Goal: Information Seeking & Learning: Learn about a topic

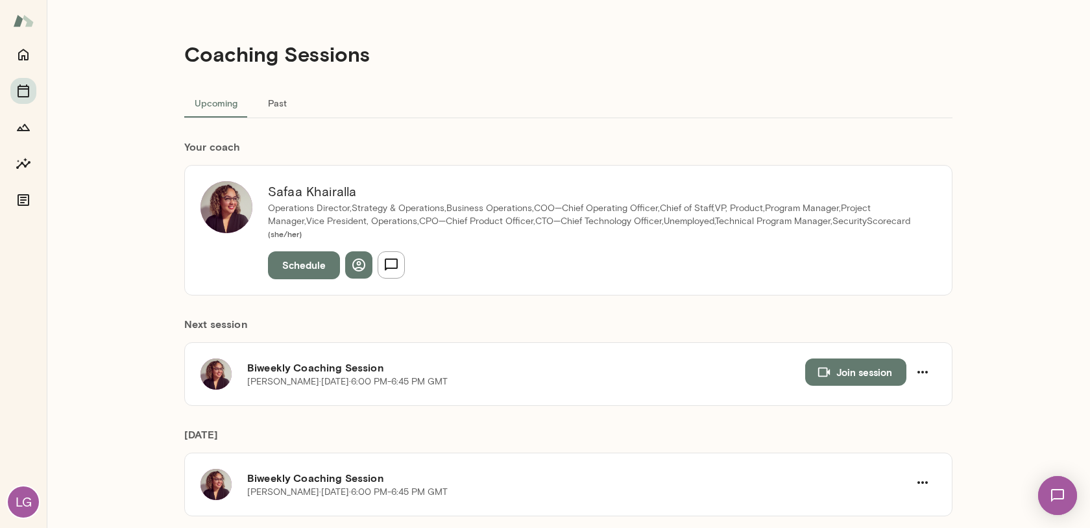
click at [273, 108] on button "Past" at bounding box center [277, 102] width 58 height 31
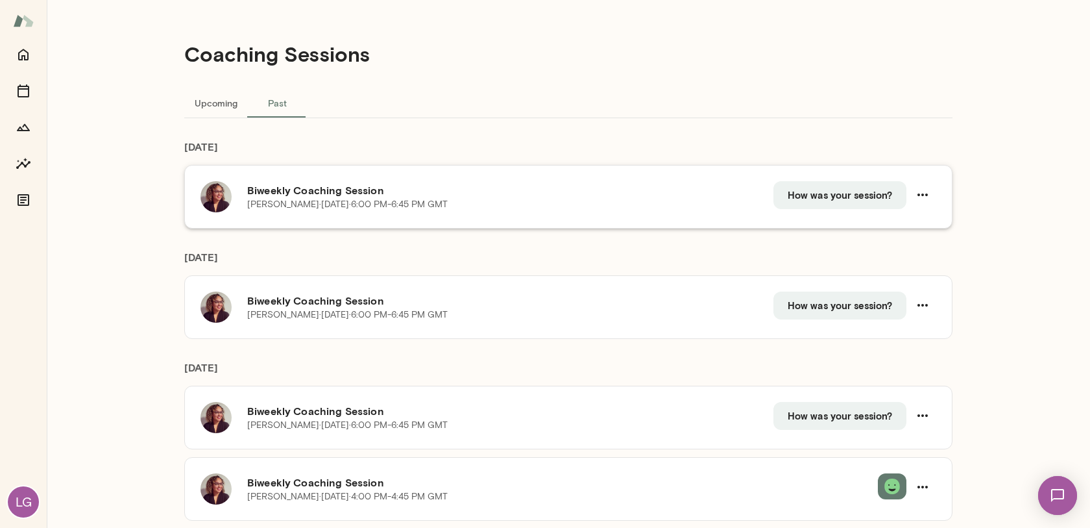
click at [693, 195] on h6 "Biweekly Coaching Session" at bounding box center [510, 190] width 526 height 16
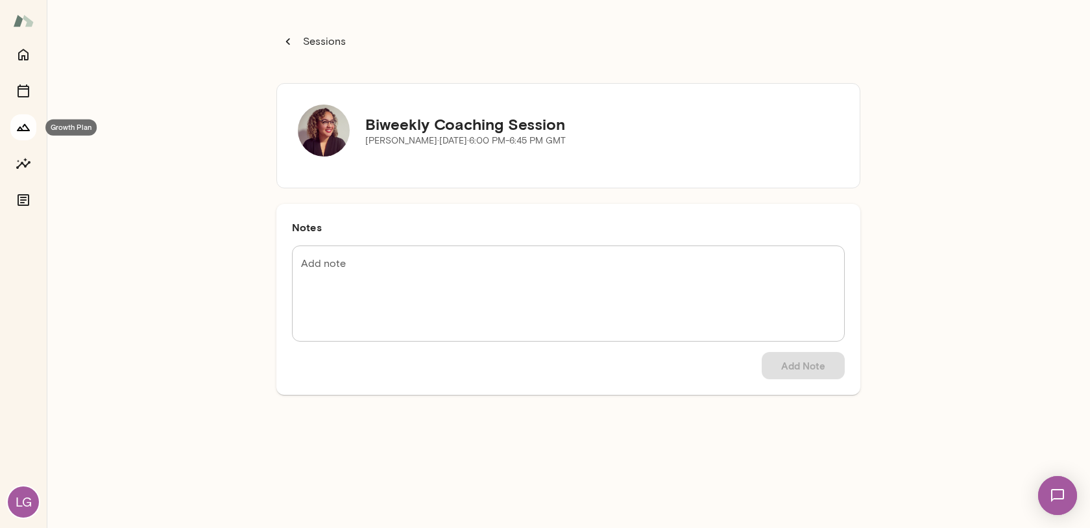
click at [25, 125] on icon "Growth Plan" at bounding box center [23, 127] width 13 height 7
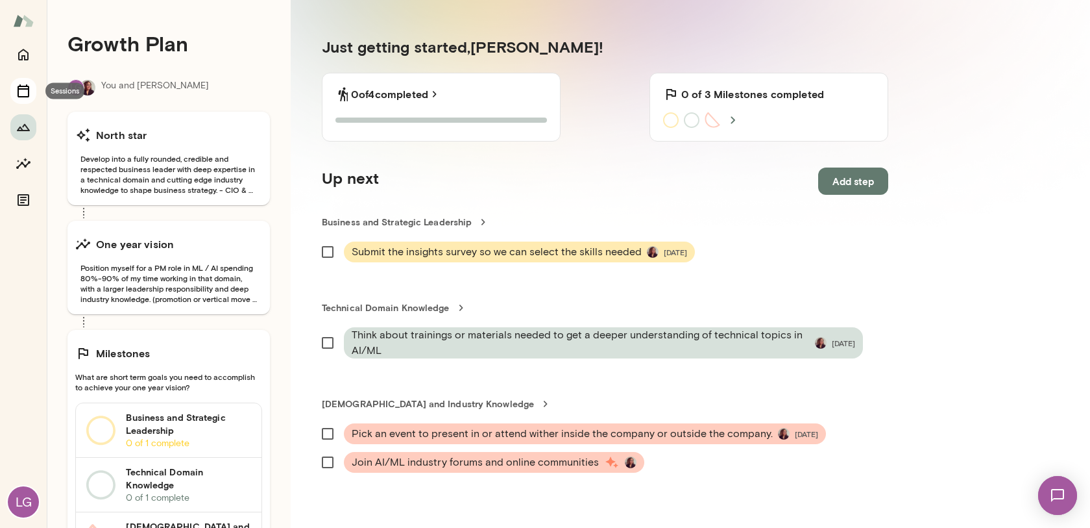
click at [22, 94] on icon "Sessions" at bounding box center [24, 91] width 16 height 16
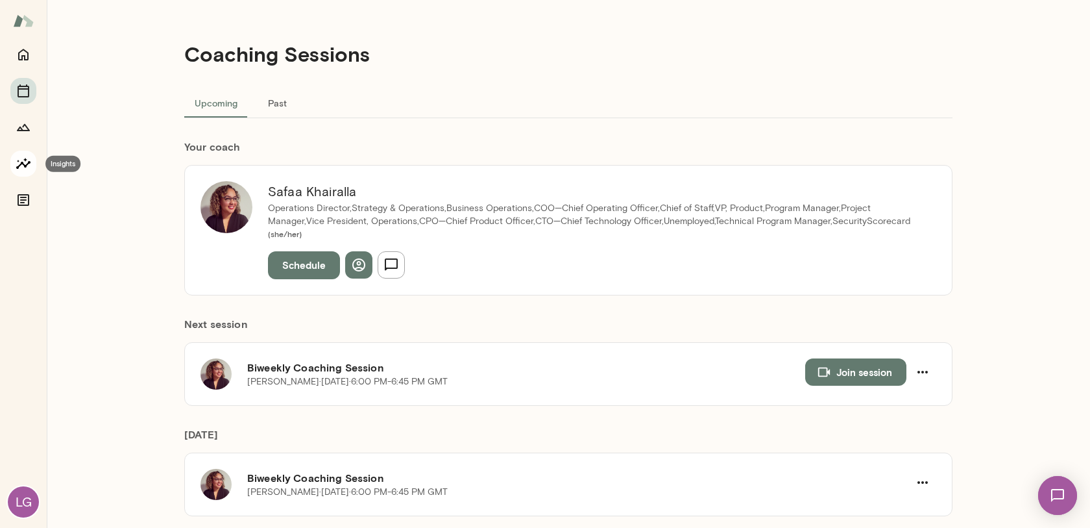
click at [27, 157] on icon "Insights" at bounding box center [24, 164] width 16 height 16
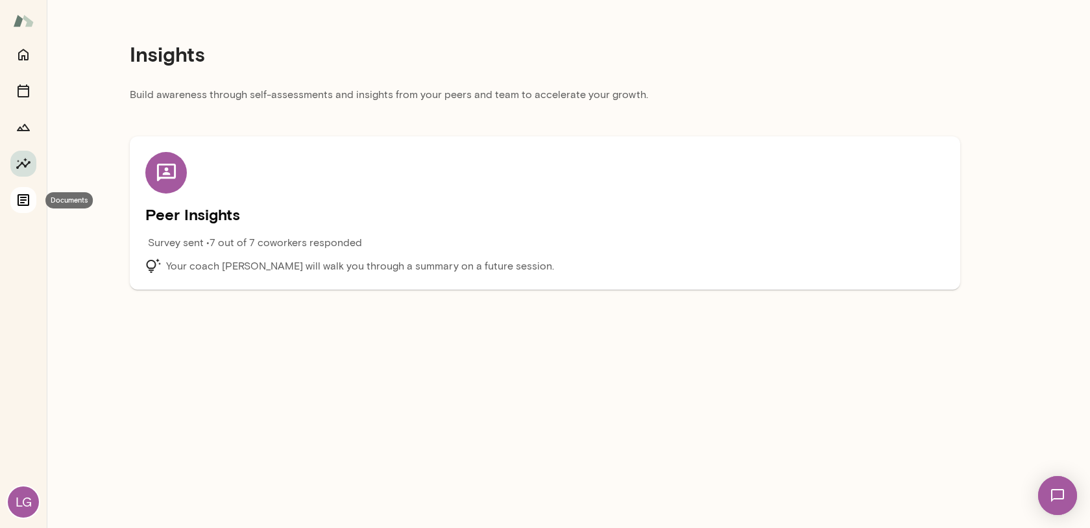
click at [25, 207] on button "Documents" at bounding box center [23, 200] width 26 height 26
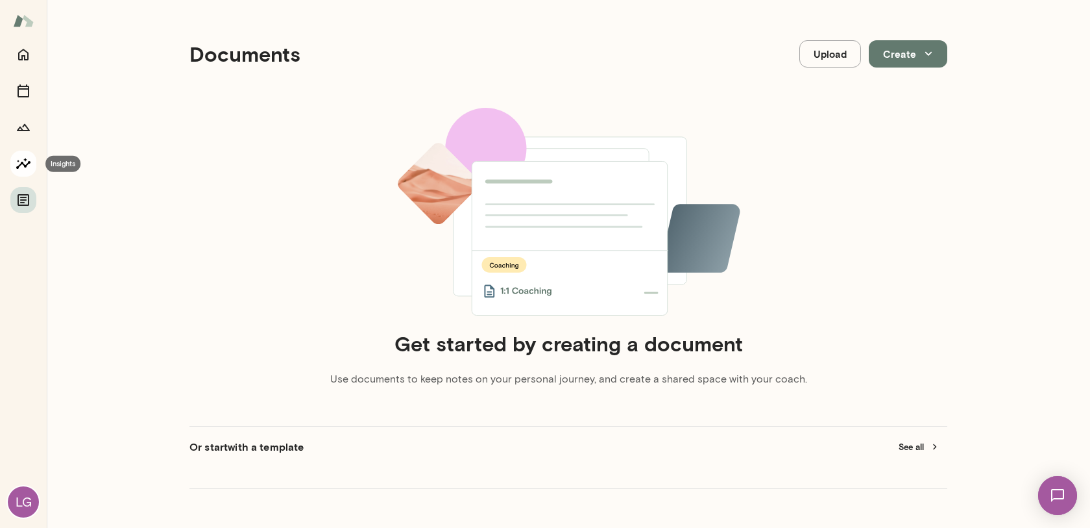
click at [23, 167] on icon "Insights" at bounding box center [24, 164] width 16 height 16
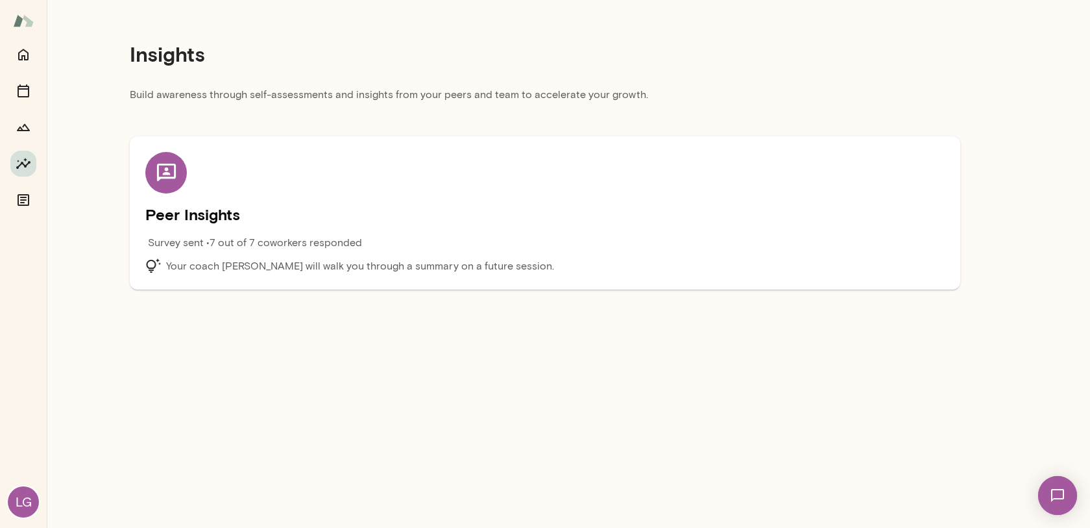
click at [291, 205] on h5 "Peer Insights" at bounding box center [545, 214] width 800 height 21
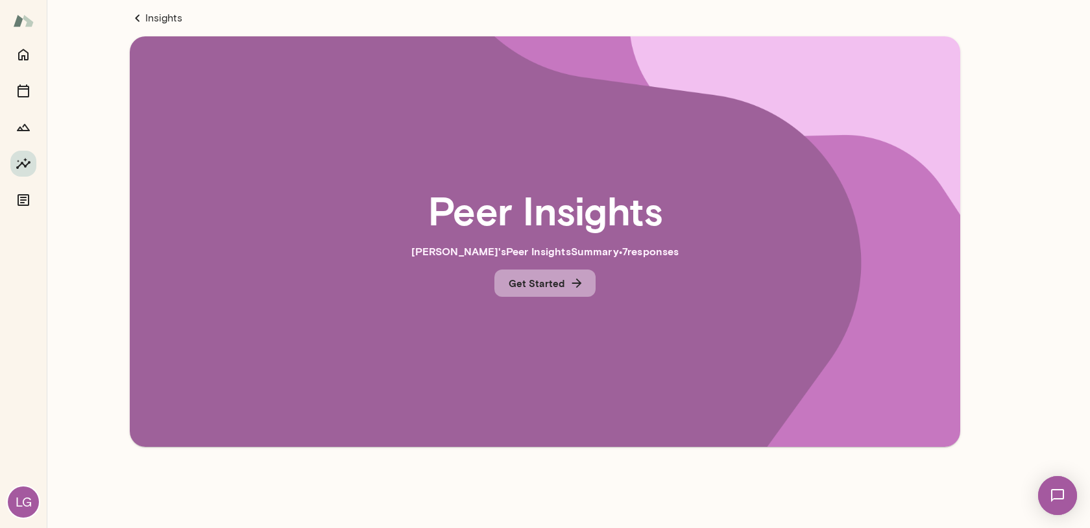
click at [550, 296] on button "Get Started" at bounding box center [545, 282] width 101 height 27
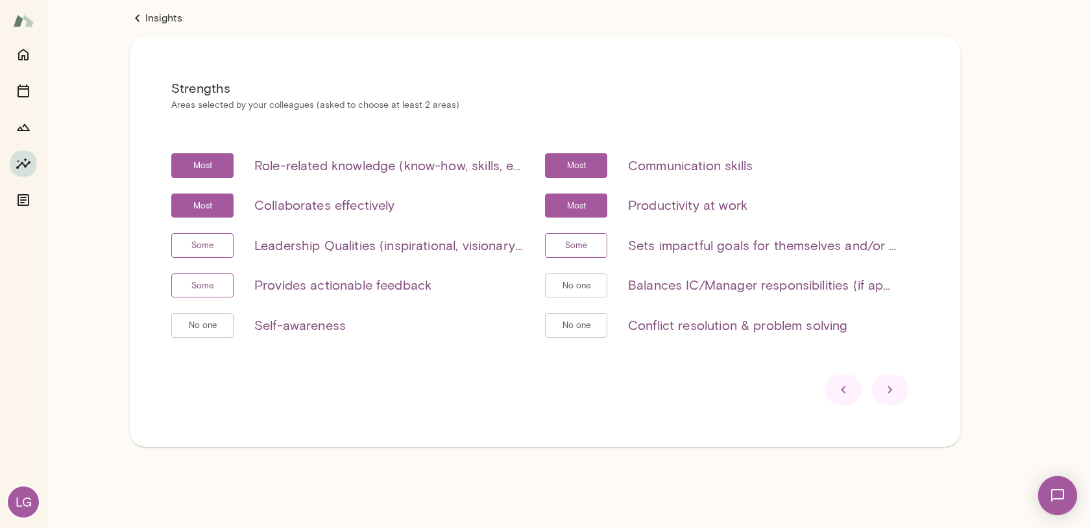
click at [889, 389] on icon at bounding box center [891, 390] width 16 height 16
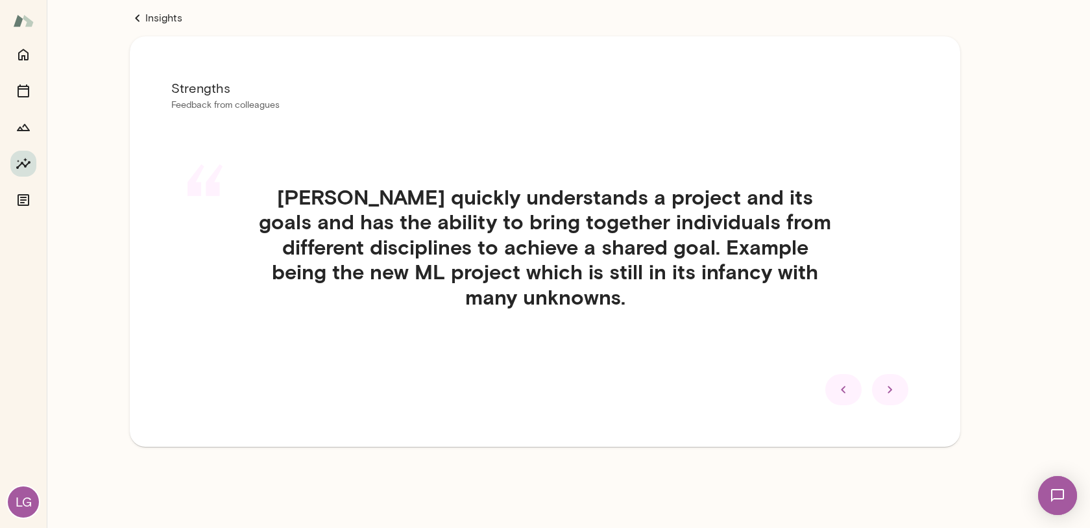
click at [889, 389] on icon at bounding box center [891, 390] width 16 height 16
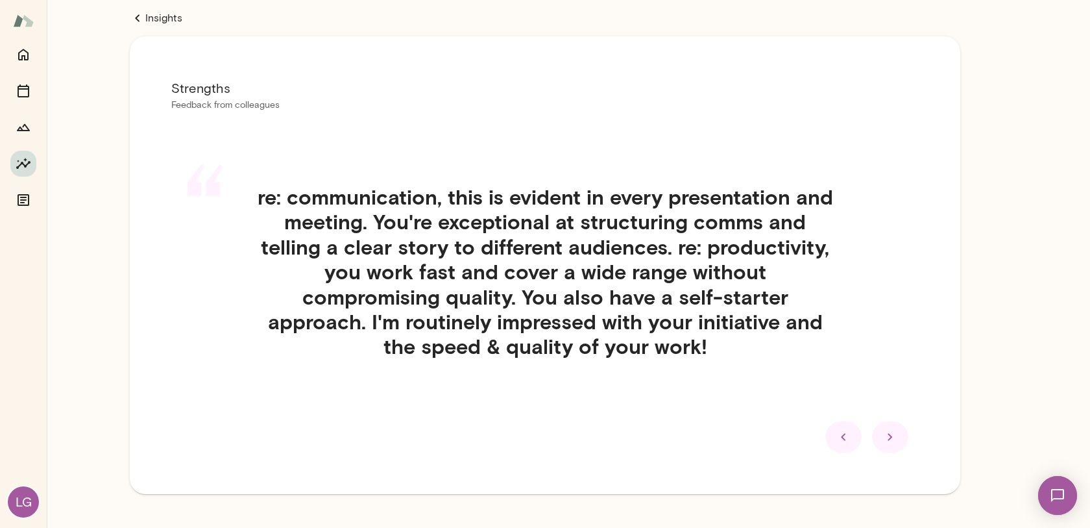
click at [883, 433] on icon at bounding box center [891, 437] width 16 height 16
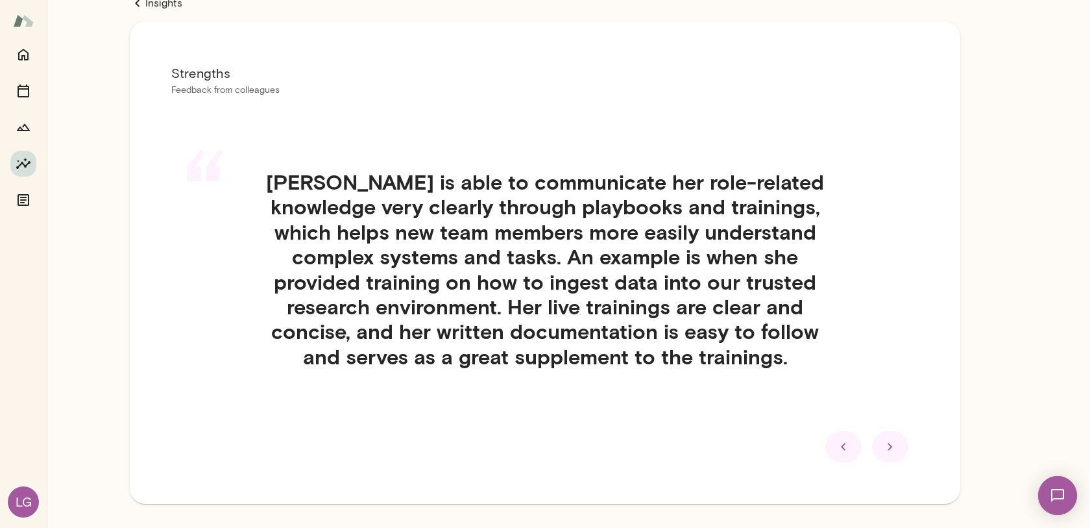
scroll to position [14, 0]
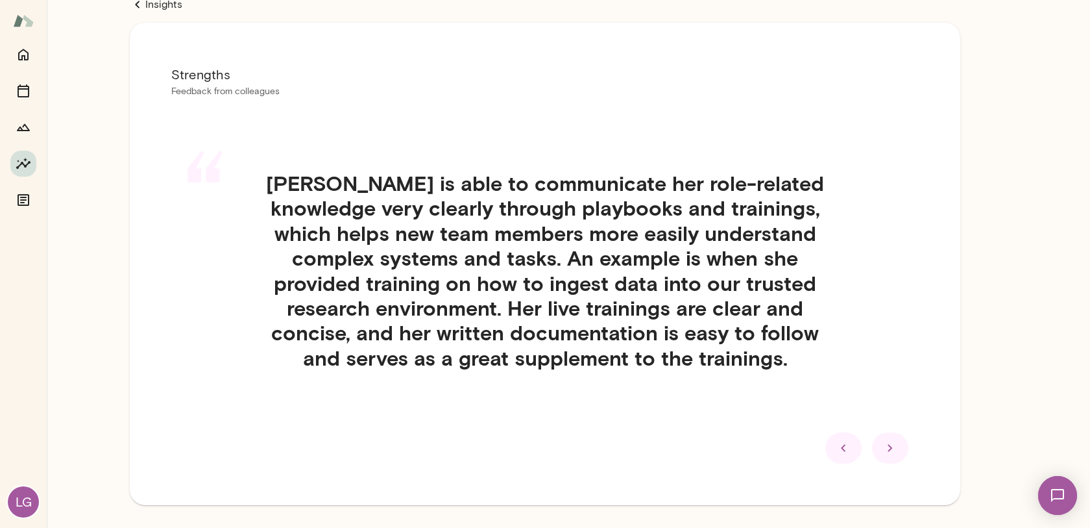
click at [877, 449] on div at bounding box center [890, 447] width 36 height 31
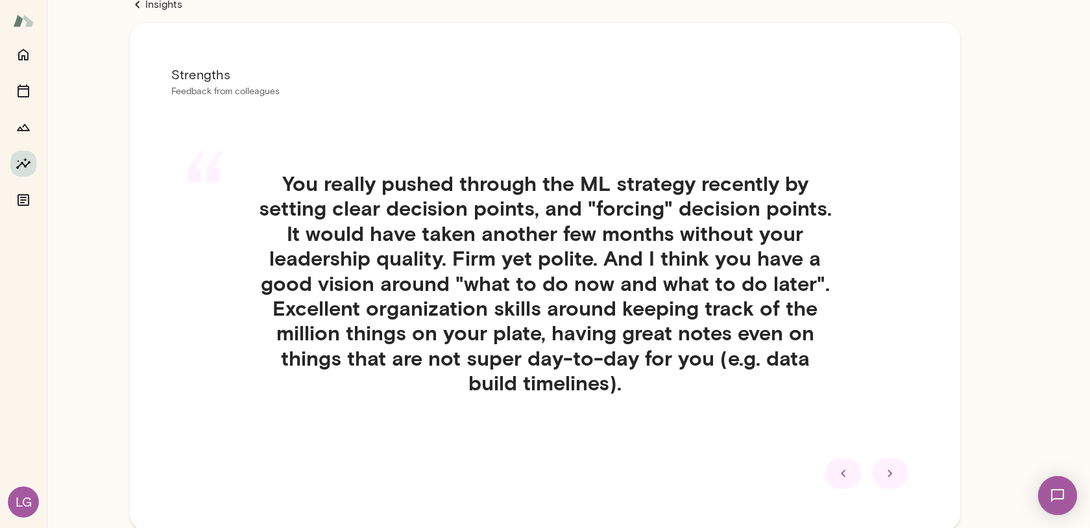
click at [889, 471] on icon at bounding box center [891, 473] width 16 height 16
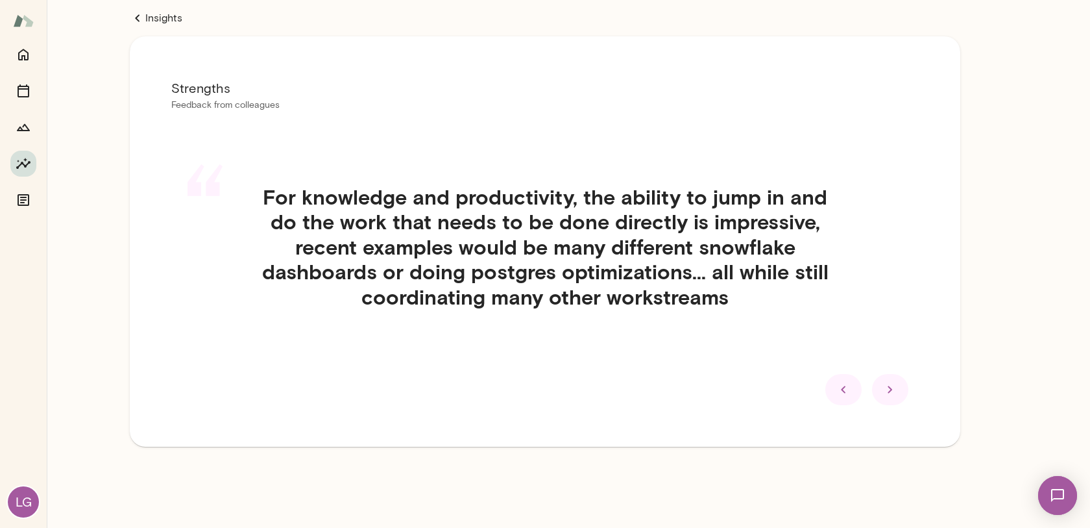
click at [887, 392] on icon at bounding box center [891, 390] width 16 height 16
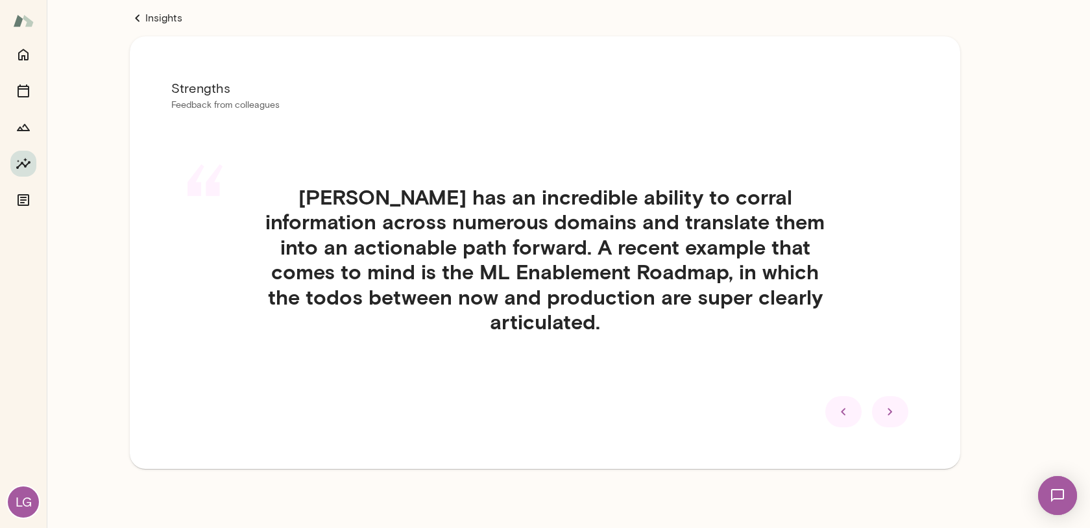
click at [887, 404] on icon at bounding box center [891, 412] width 16 height 16
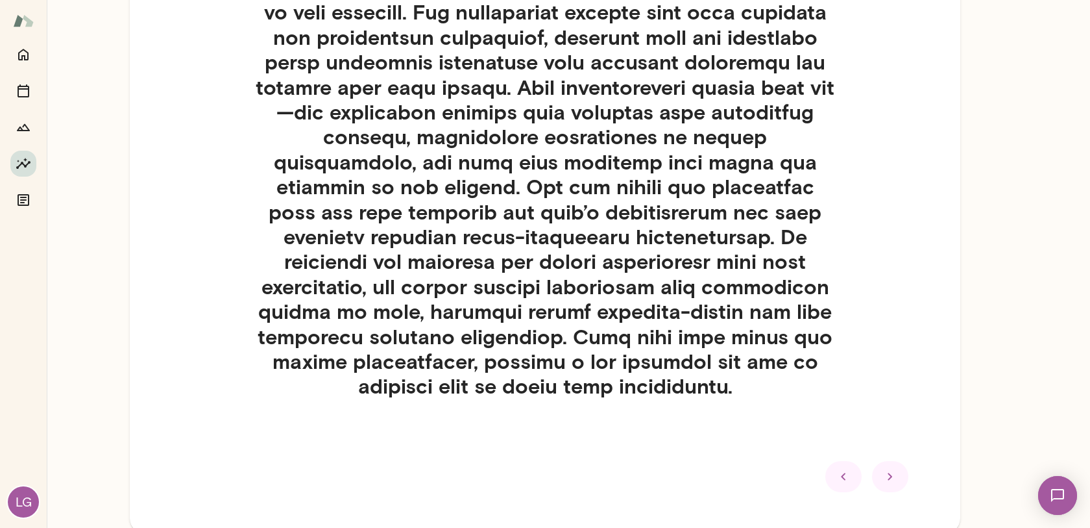
scroll to position [665, 0]
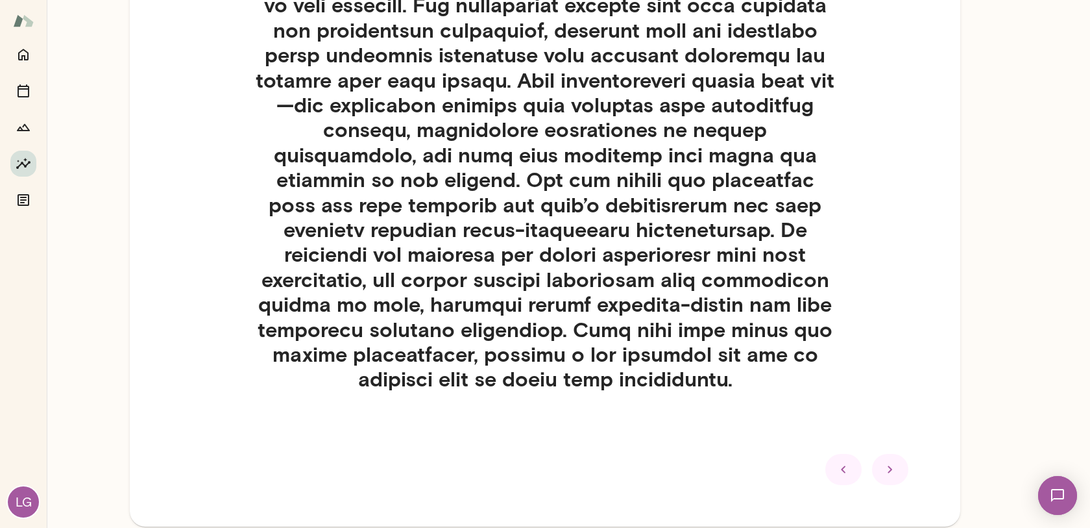
click at [889, 465] on icon at bounding box center [890, 468] width 5 height 7
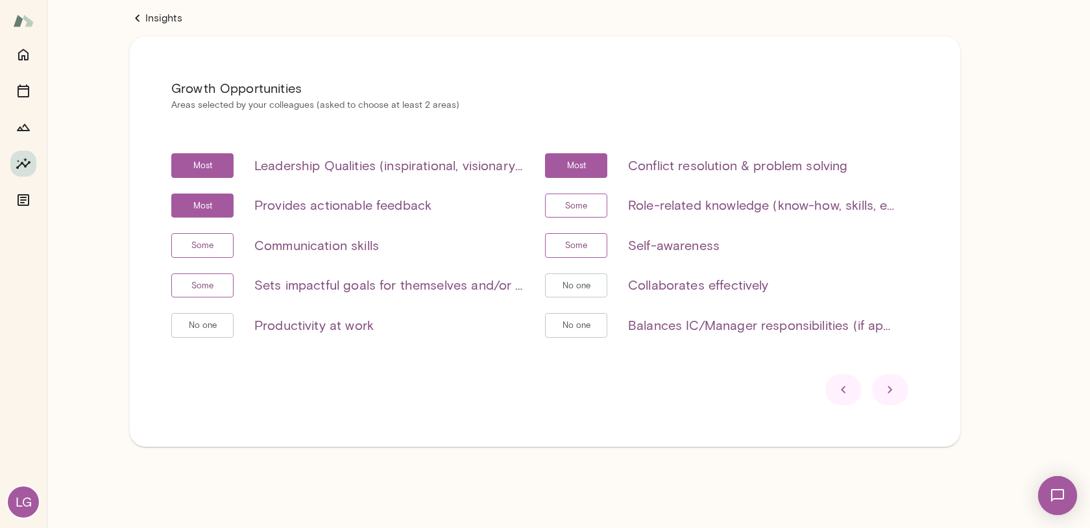
click at [895, 395] on icon at bounding box center [891, 390] width 16 height 16
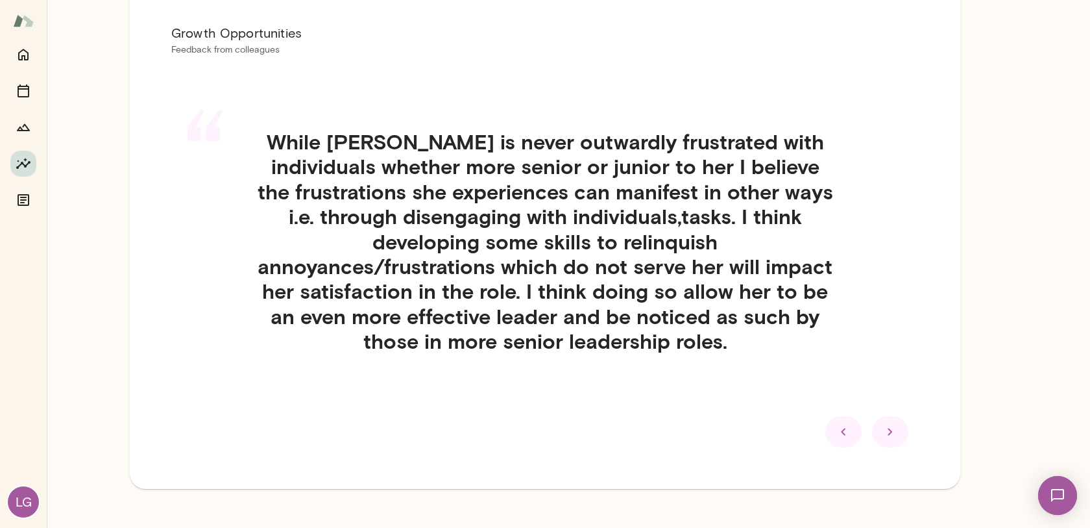
scroll to position [63, 0]
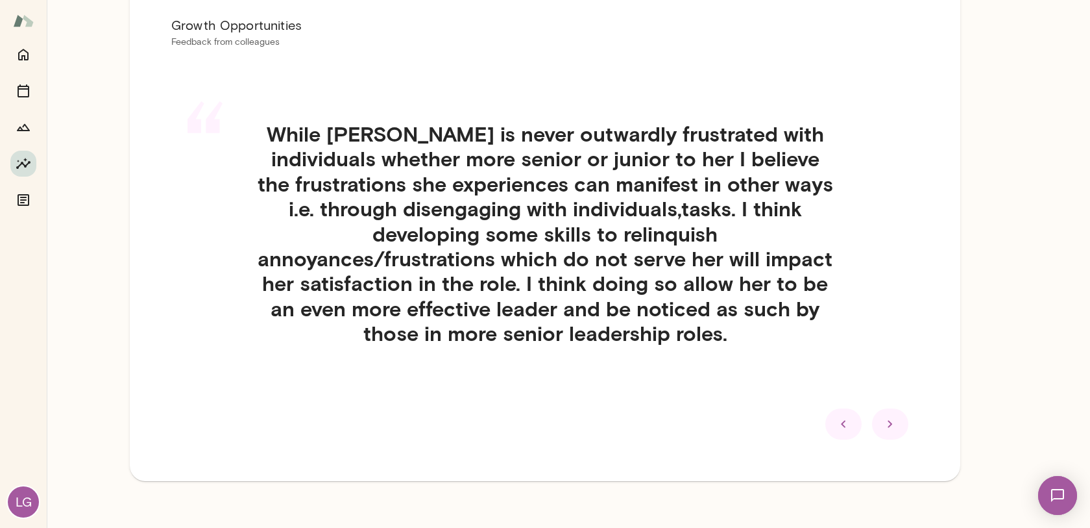
click at [894, 423] on icon at bounding box center [891, 424] width 16 height 16
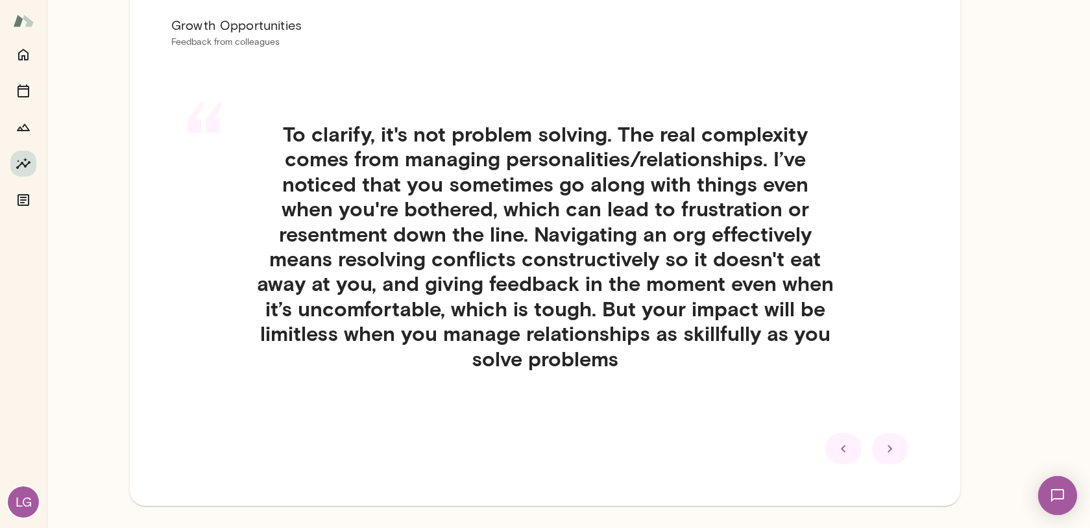
click at [851, 442] on icon at bounding box center [844, 449] width 16 height 16
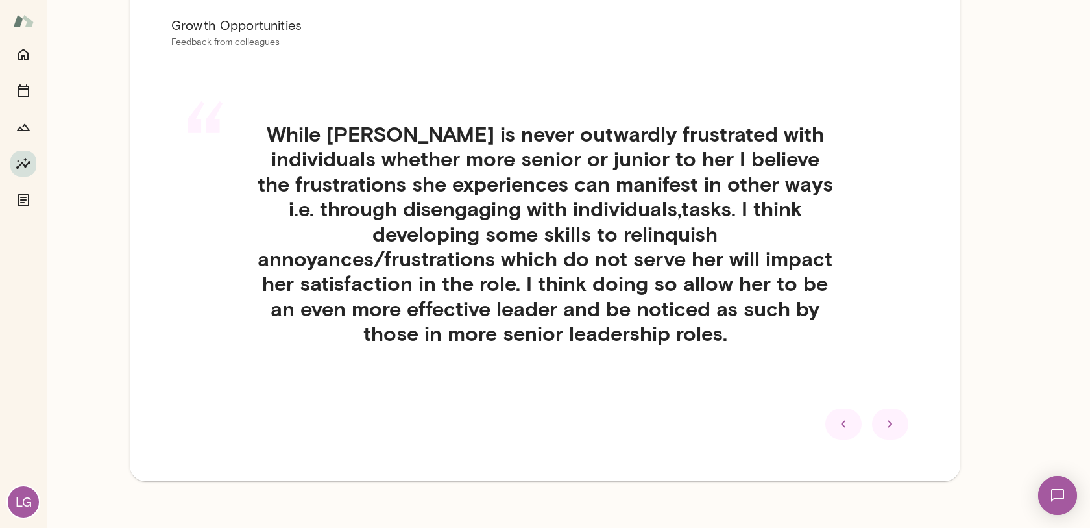
click at [901, 426] on div at bounding box center [890, 423] width 36 height 31
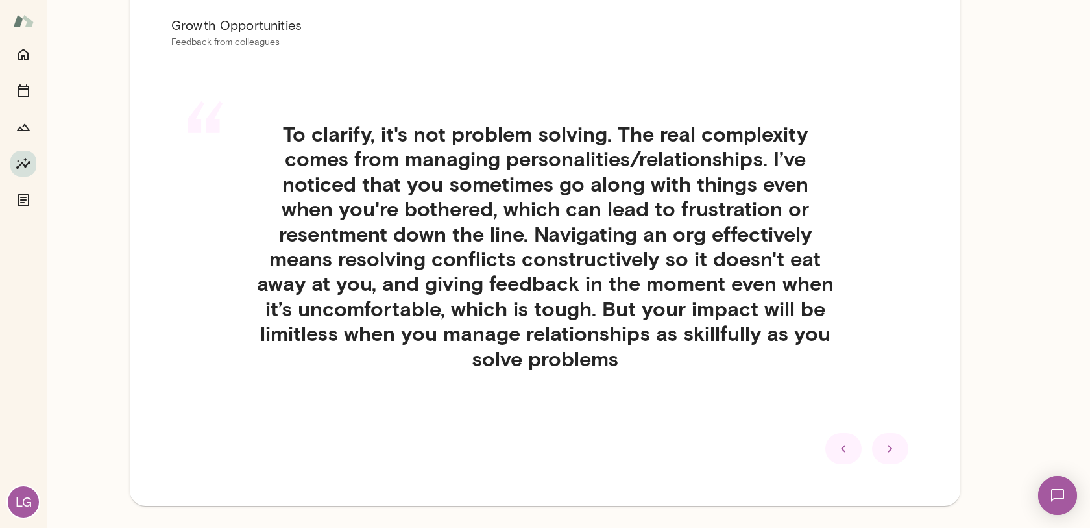
click at [889, 452] on icon at bounding box center [891, 449] width 16 height 16
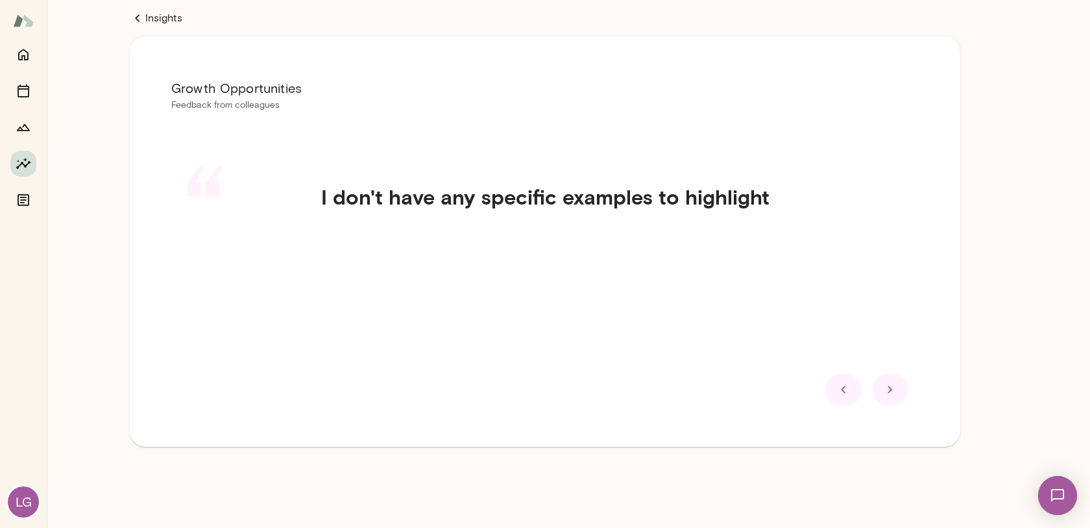
scroll to position [0, 0]
click at [897, 400] on div at bounding box center [890, 389] width 36 height 31
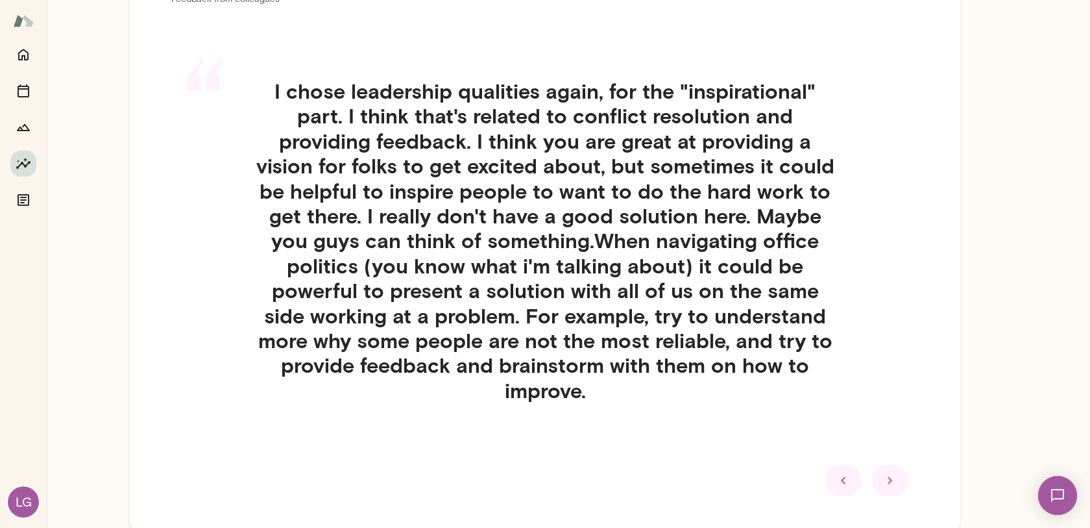
scroll to position [116, 0]
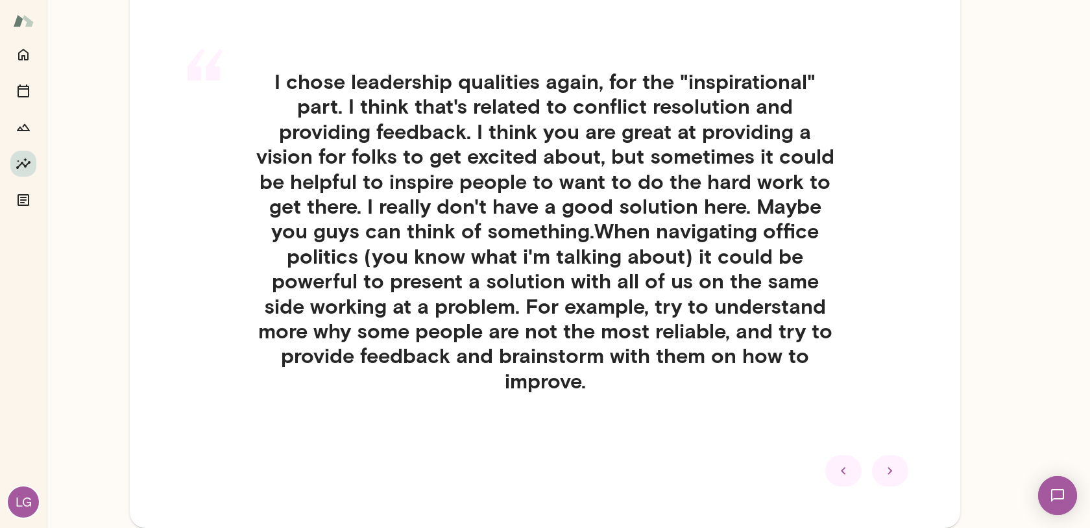
click at [885, 474] on icon at bounding box center [891, 471] width 16 height 16
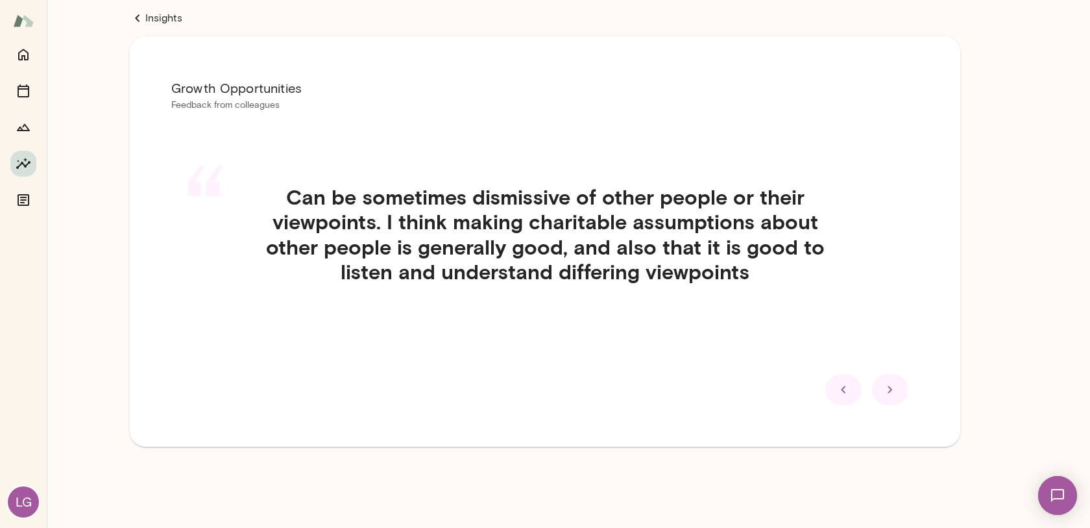
click at [897, 389] on icon at bounding box center [891, 390] width 16 height 16
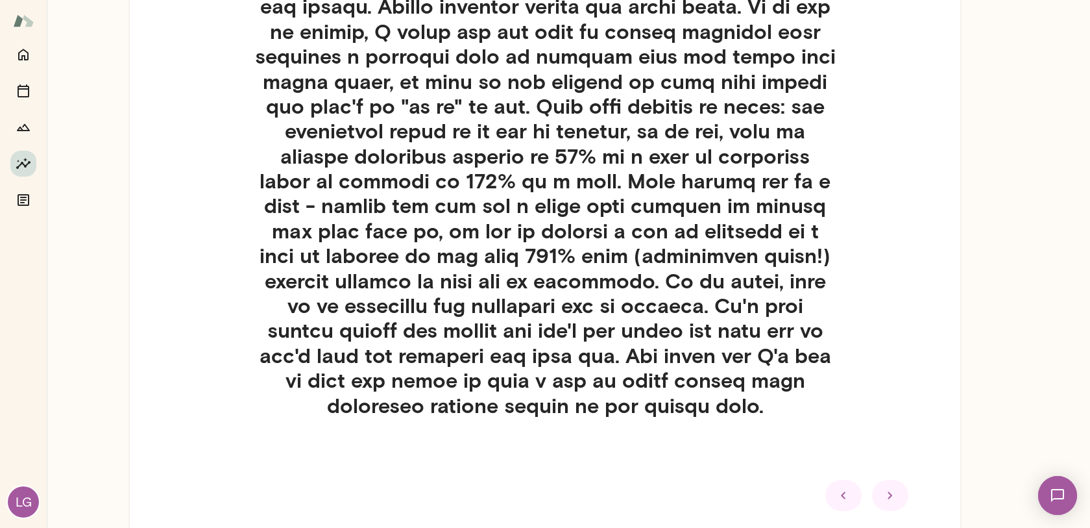
scroll to position [354, 0]
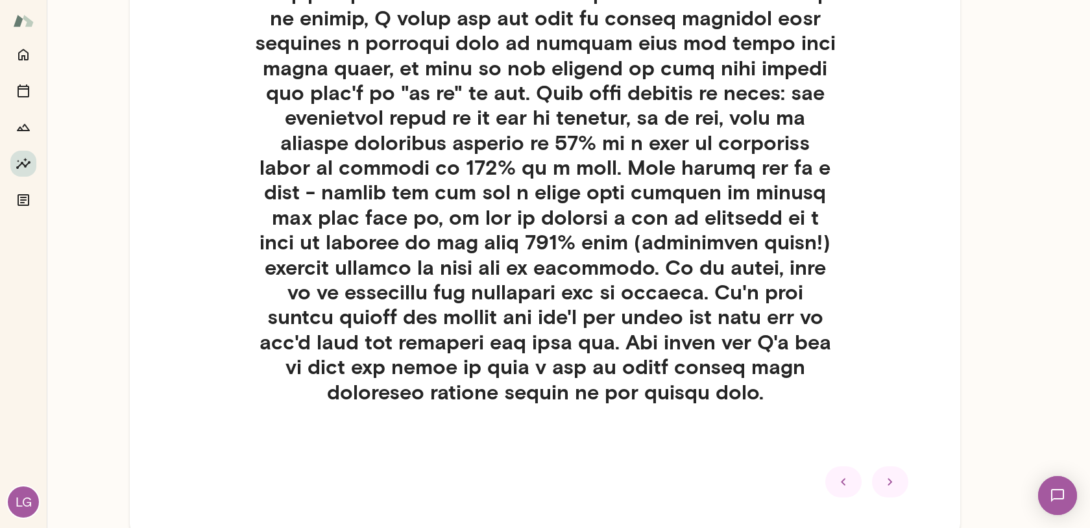
click at [883, 474] on icon at bounding box center [891, 482] width 16 height 16
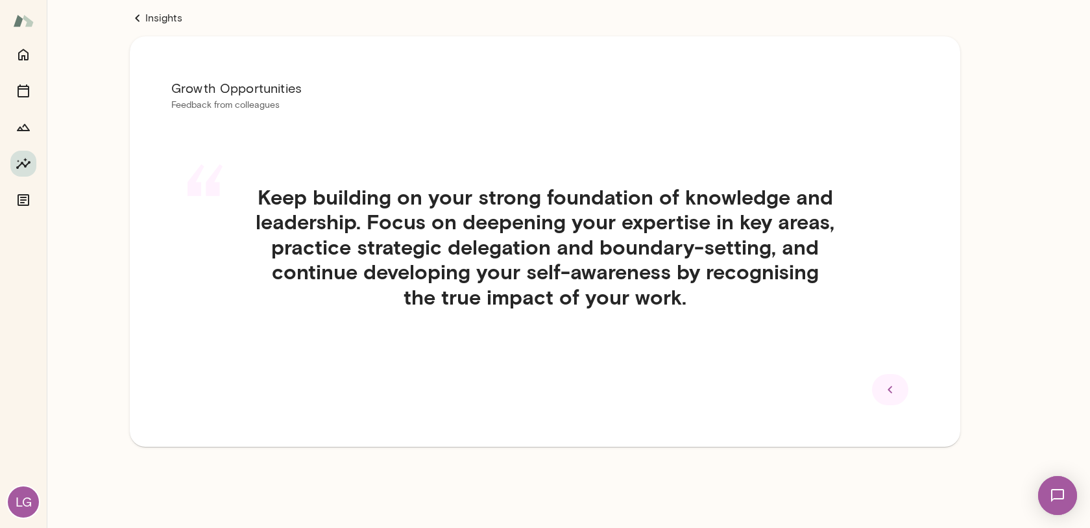
scroll to position [0, 0]
click at [883, 387] on icon at bounding box center [891, 390] width 16 height 16
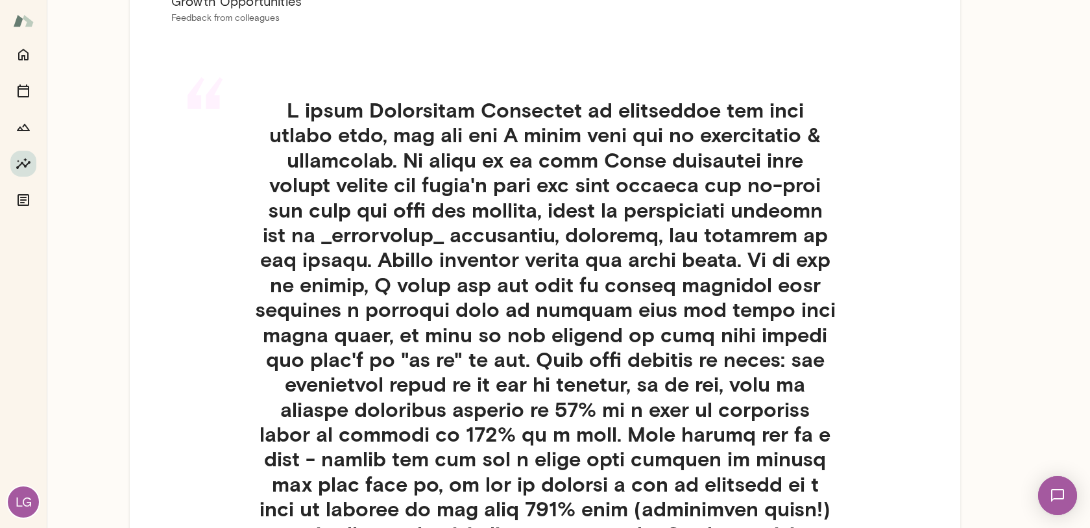
scroll to position [426, 0]
